Goal: Task Accomplishment & Management: Use online tool/utility

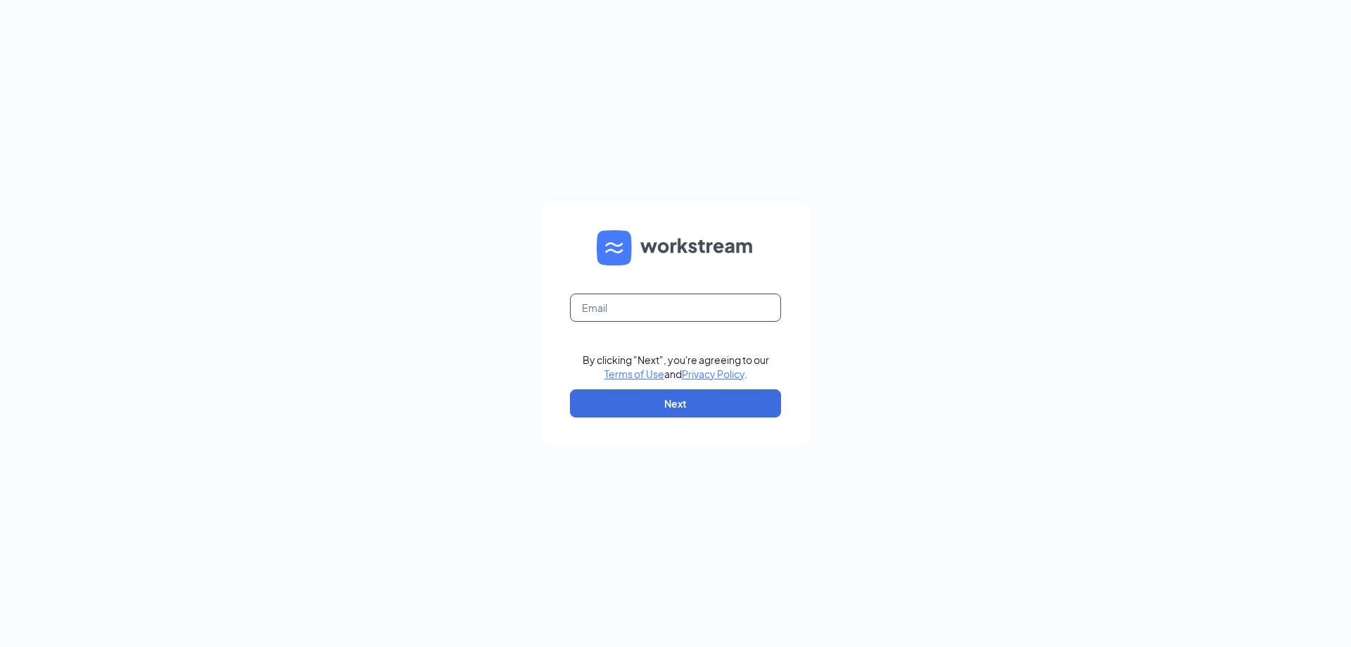
click at [689, 305] on input "text" at bounding box center [675, 307] width 211 height 28
type input "commercewendys@yahoo.com"
click at [675, 405] on button "Next" at bounding box center [675, 403] width 211 height 28
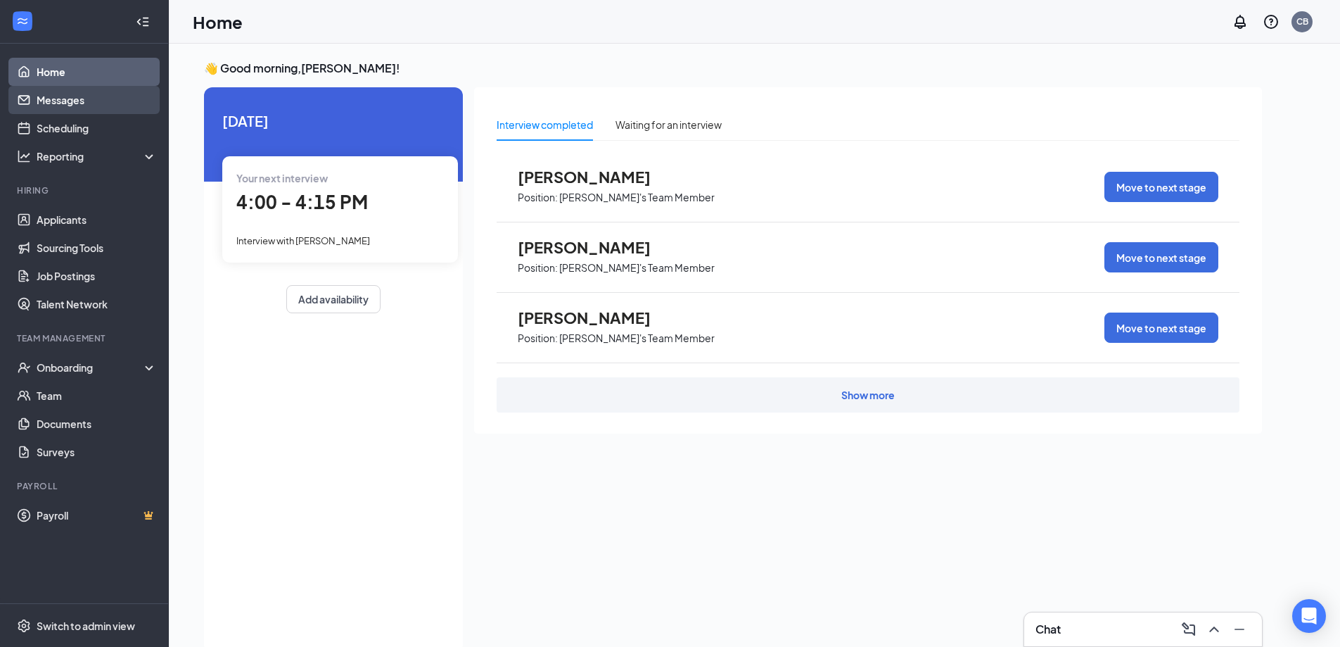
click at [66, 99] on link "Messages" at bounding box center [97, 100] width 120 height 28
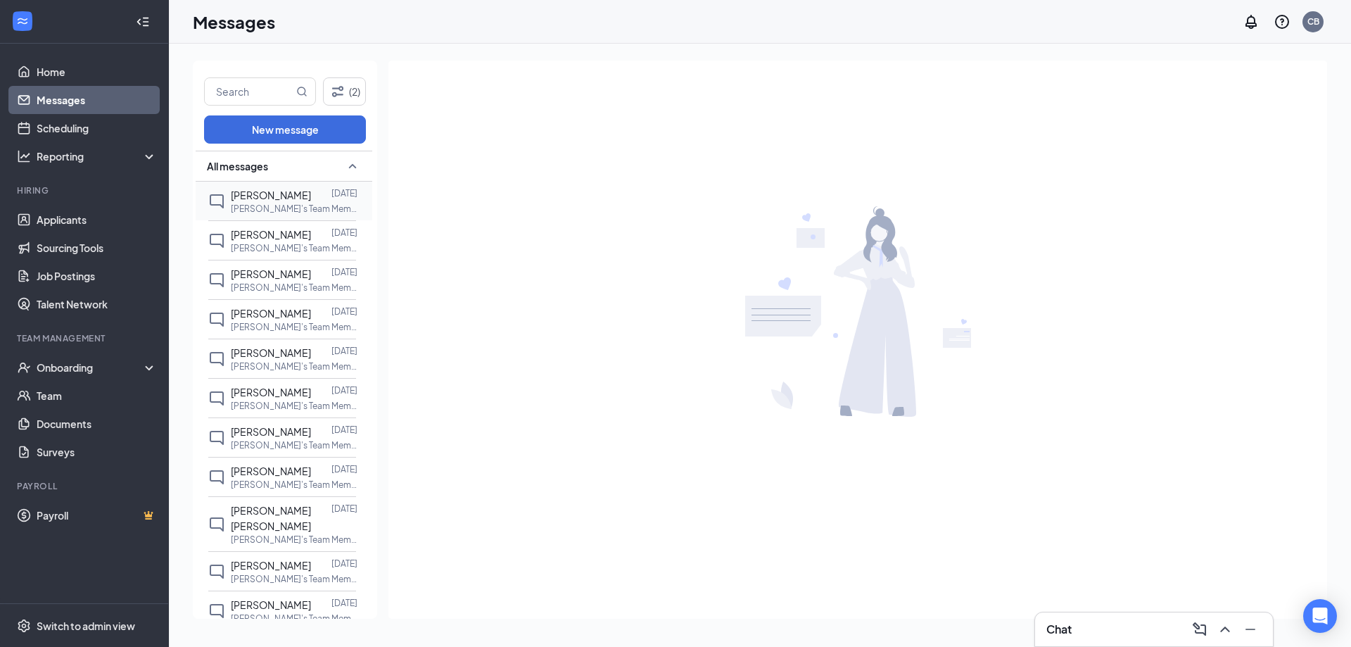
click at [257, 199] on span "[PERSON_NAME]" at bounding box center [271, 195] width 80 height 13
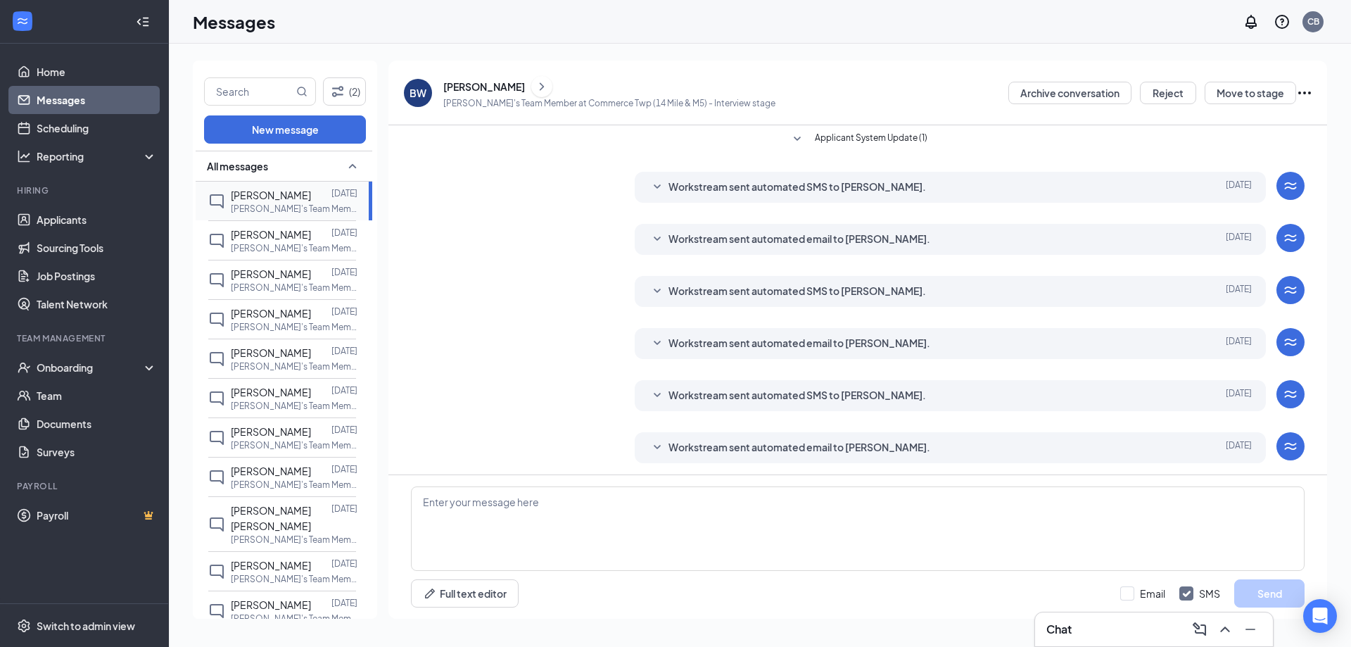
scroll to position [205, 0]
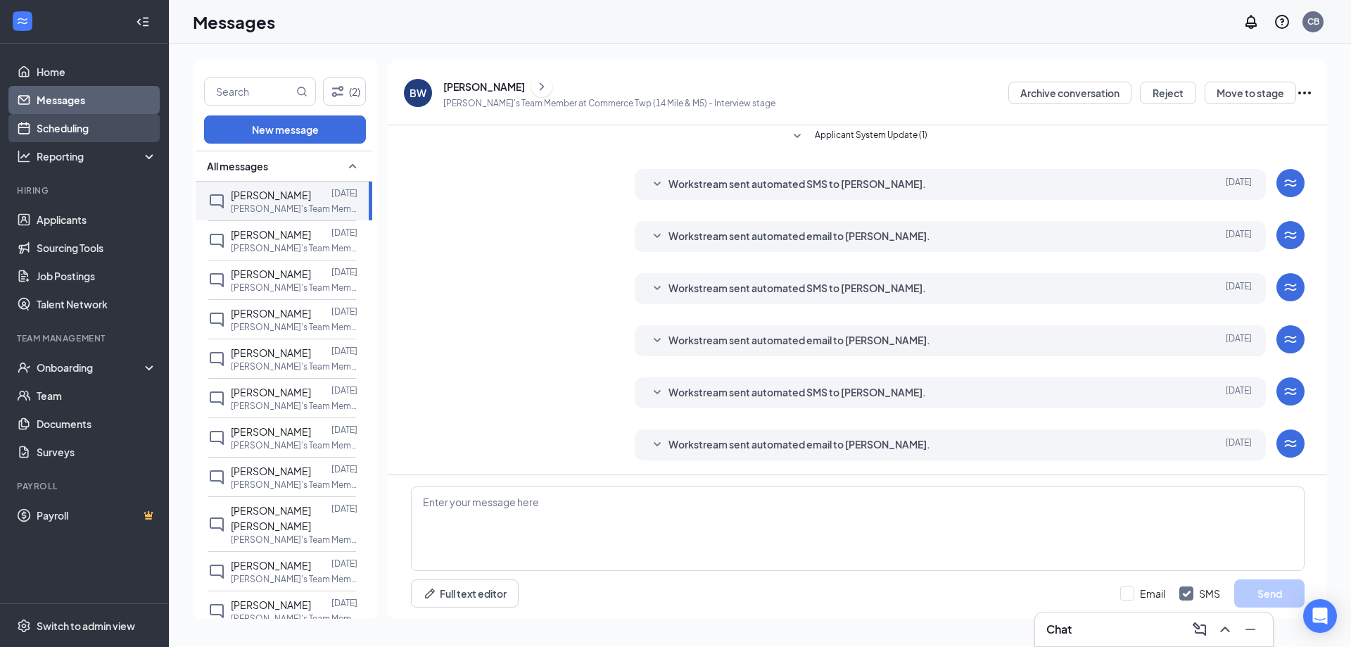
click at [76, 131] on link "Scheduling" at bounding box center [97, 128] width 120 height 28
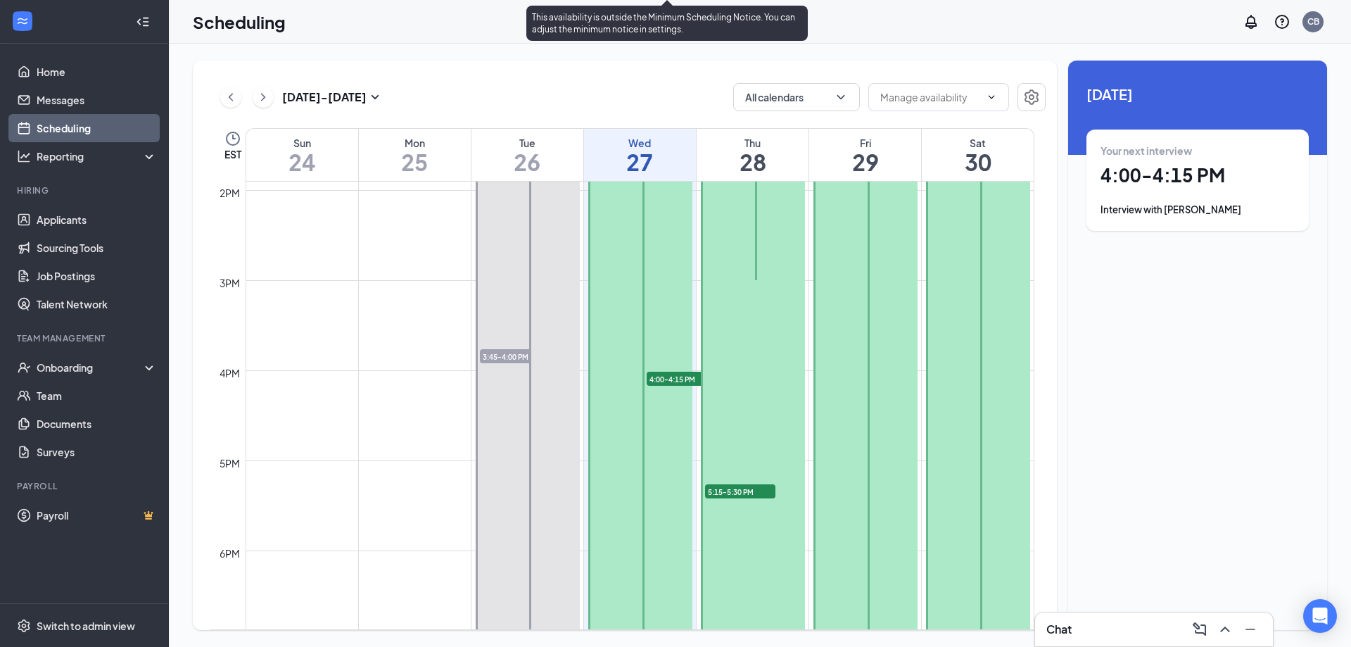
scroll to position [1254, 0]
click at [665, 377] on span "4:00-4:15 PM" at bounding box center [682, 376] width 70 height 14
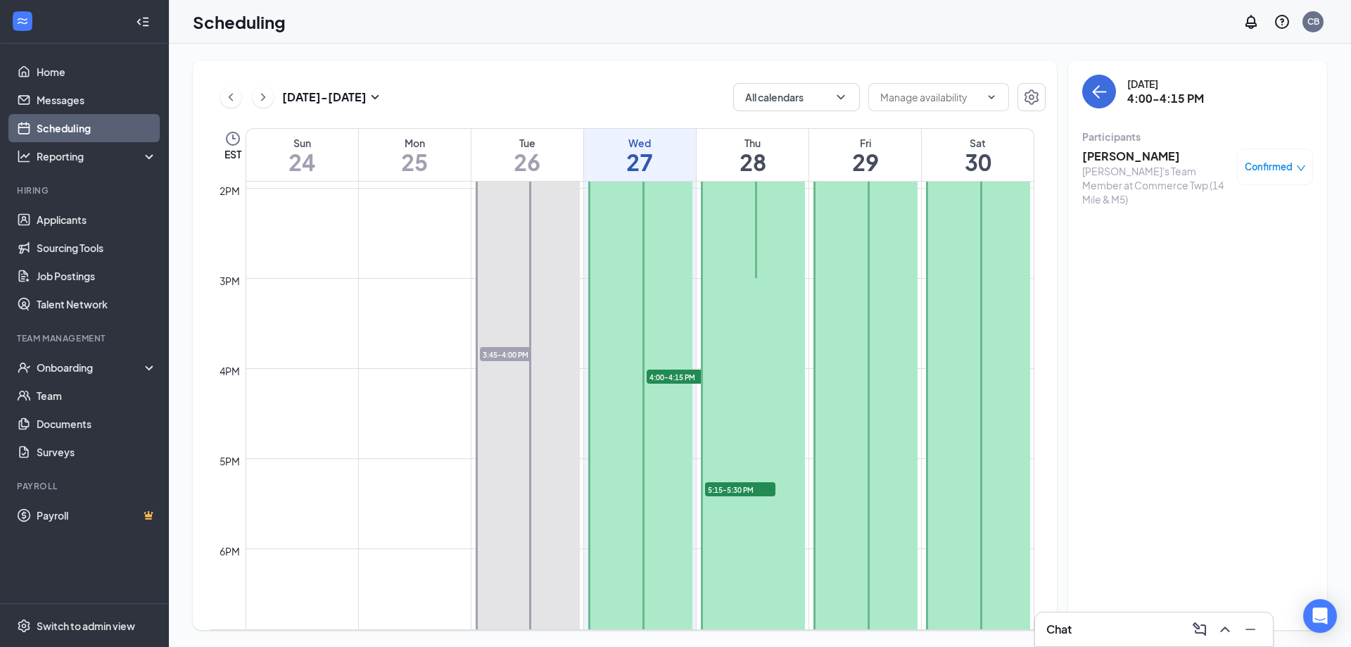
click at [1120, 155] on h3 "[PERSON_NAME]" at bounding box center [1156, 155] width 148 height 15
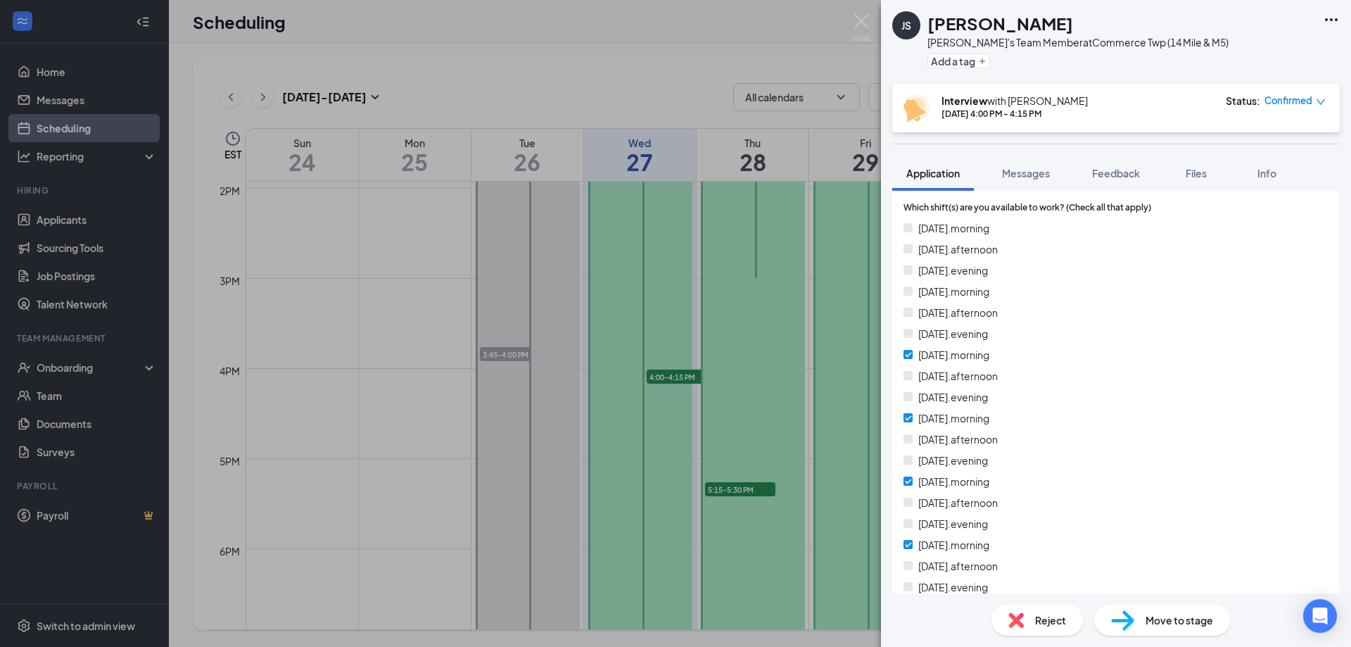
scroll to position [422, 0]
click at [652, 24] on div "JS [PERSON_NAME] [PERSON_NAME]'s Team Member at Commerce Twp (14 Mile & M5) Add…" at bounding box center [675, 323] width 1351 height 647
